Goal: Find contact information: Find contact information

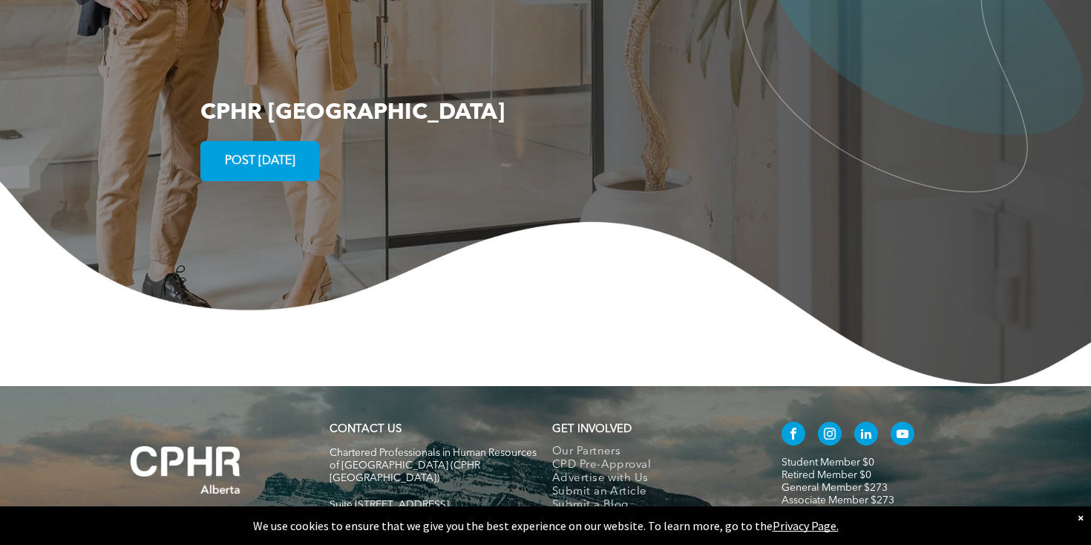
scroll to position [2766, 0]
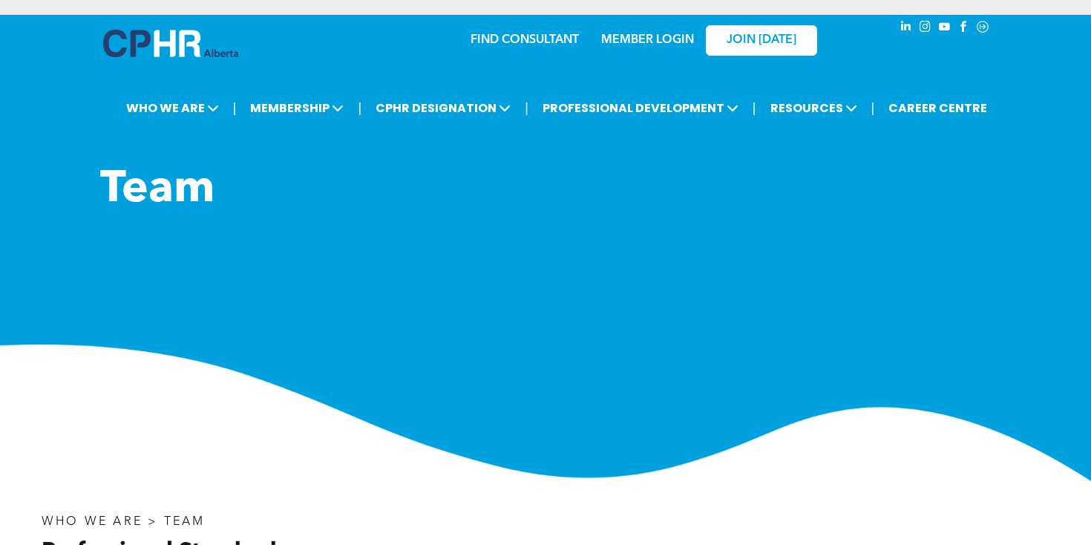
click at [631, 230] on h1 "﻿" at bounding box center [434, 243] width 668 height 53
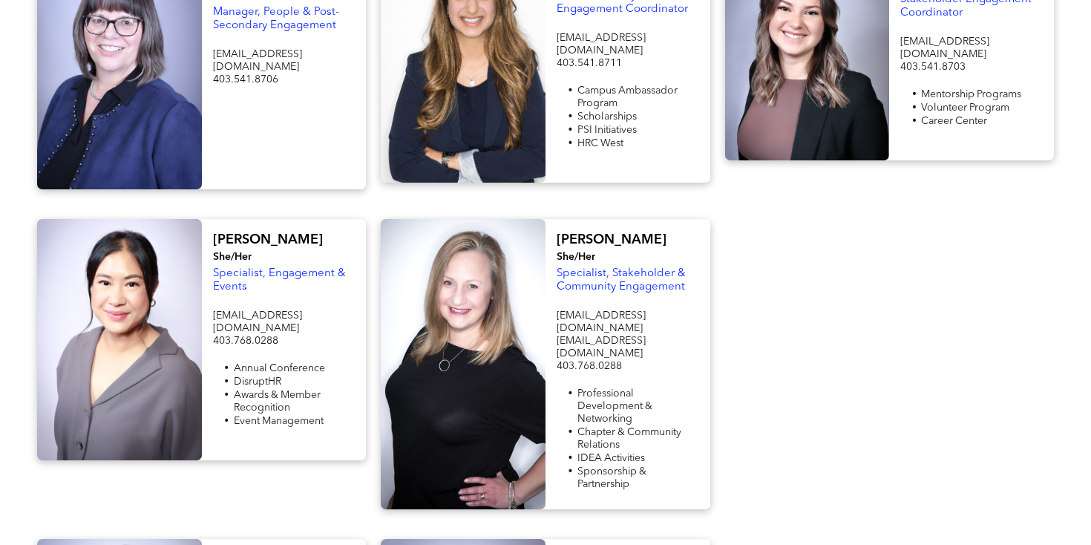
scroll to position [1281, 0]
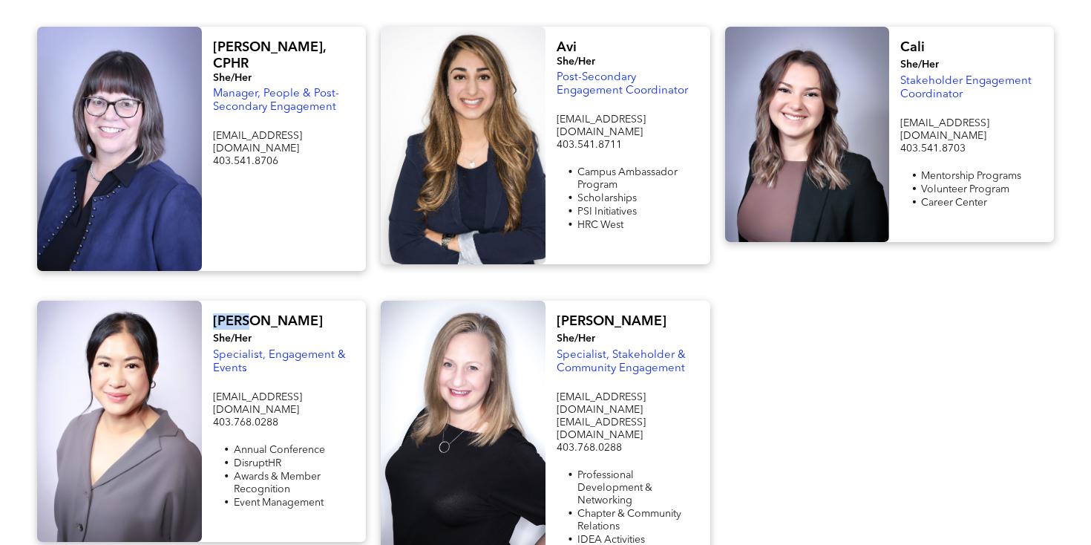
drag, startPoint x: 211, startPoint y: 296, endPoint x: 256, endPoint y: 296, distance: 44.5
click at [256, 301] on div "[PERSON_NAME] She/Her Specialist, Engagement & Events [EMAIL_ADDRESS][DOMAIN_NA…" at bounding box center [284, 421] width 165 height 241
click at [237, 349] on span "Specialist, Engagement & Events" at bounding box center [279, 361] width 133 height 24
click at [237, 392] on span "[EMAIL_ADDRESS][DOMAIN_NAME]" at bounding box center [257, 403] width 89 height 23
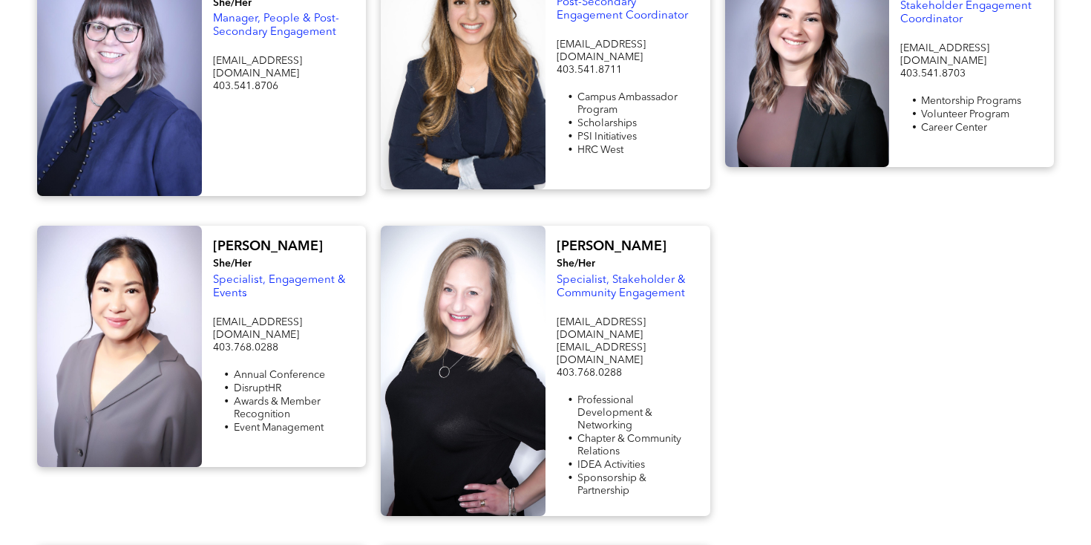
scroll to position [1453, 0]
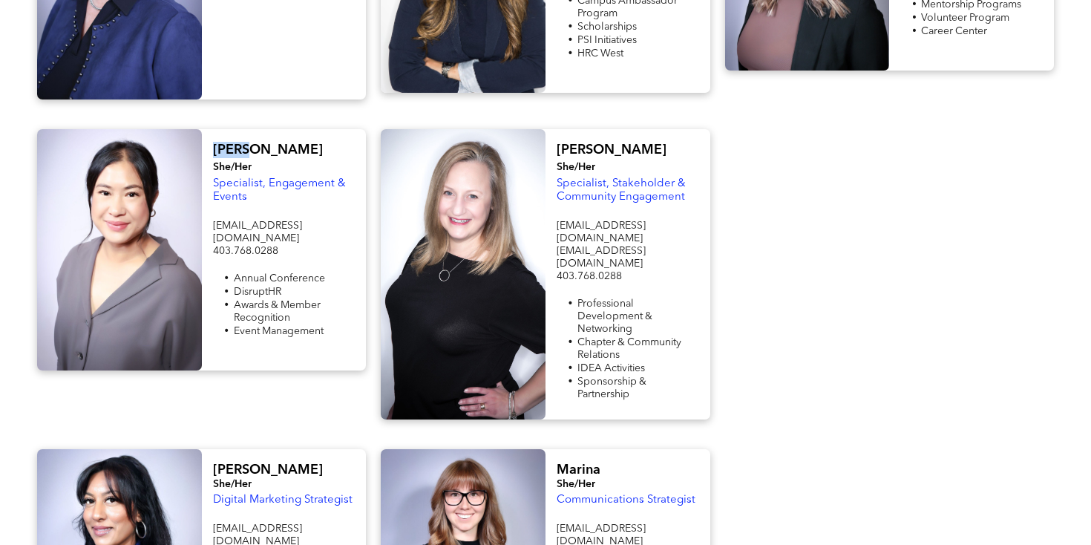
drag, startPoint x: 210, startPoint y: 126, endPoint x: 250, endPoint y: 126, distance: 40.1
click at [250, 129] on div "[PERSON_NAME] She/Her Specialist, Engagement & Events [EMAIL_ADDRESS][DOMAIN_NA…" at bounding box center [284, 249] width 165 height 241
copy span "[PERSON_NAME]"
